Goal: Task Accomplishment & Management: Manage account settings

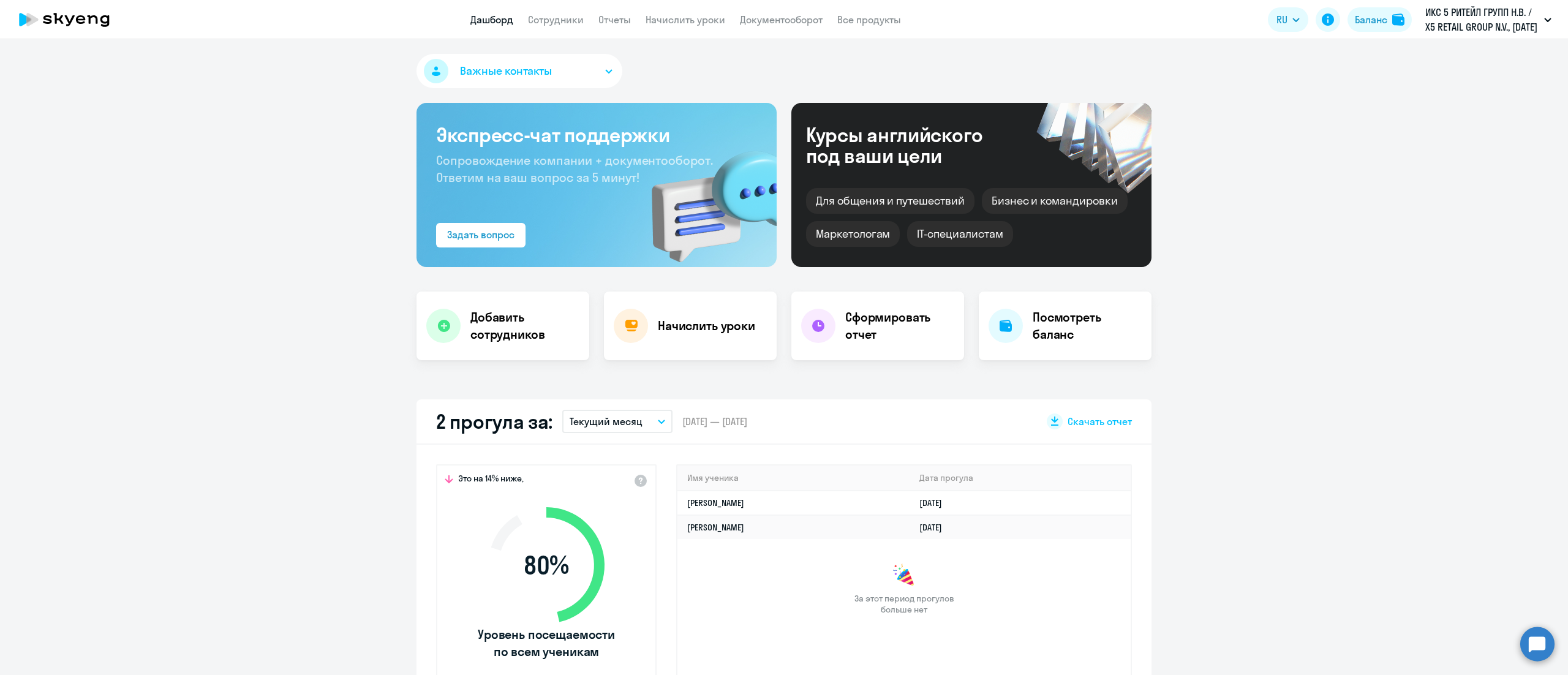
drag, startPoint x: 667, startPoint y: 20, endPoint x: 667, endPoint y: 45, distance: 25.0
click at [667, 20] on link "Начислить уроки" at bounding box center [685, 20] width 80 height 13
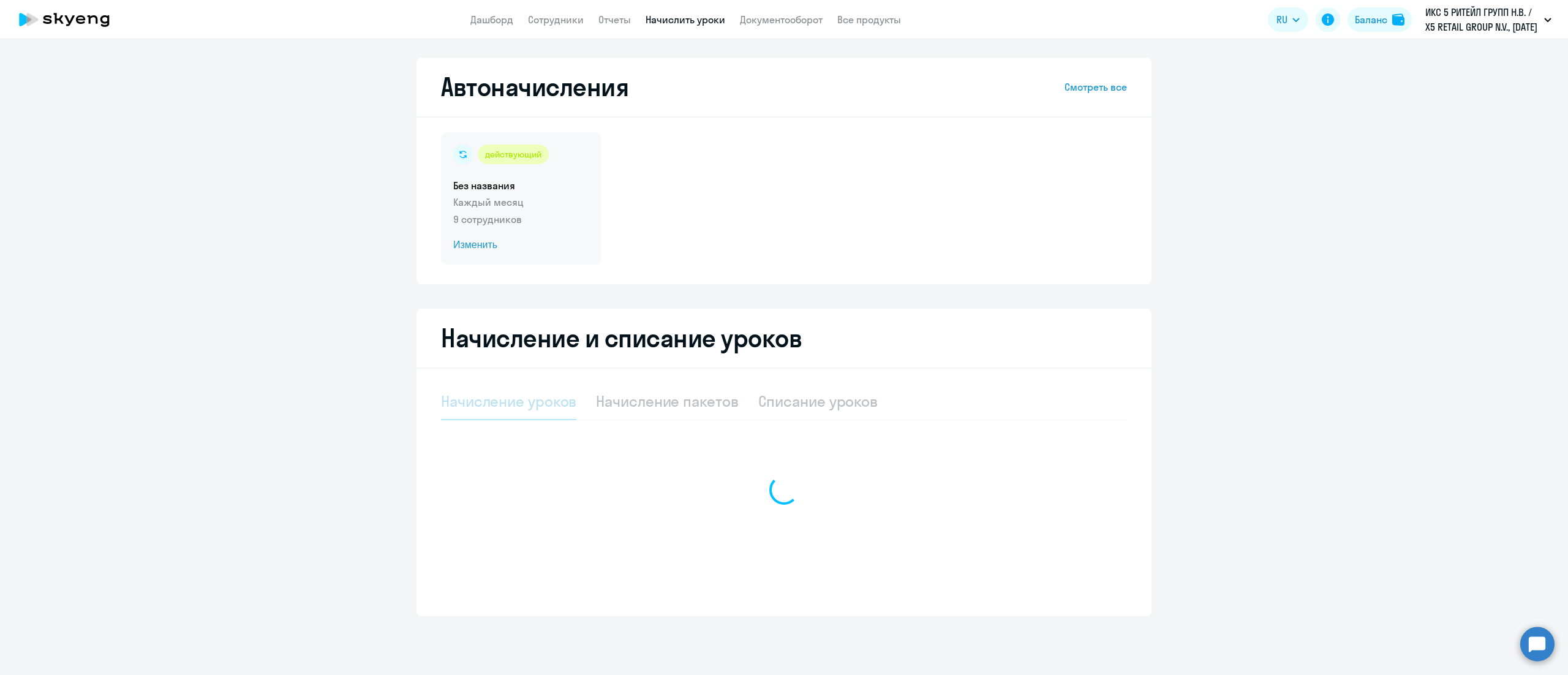
select select "10"
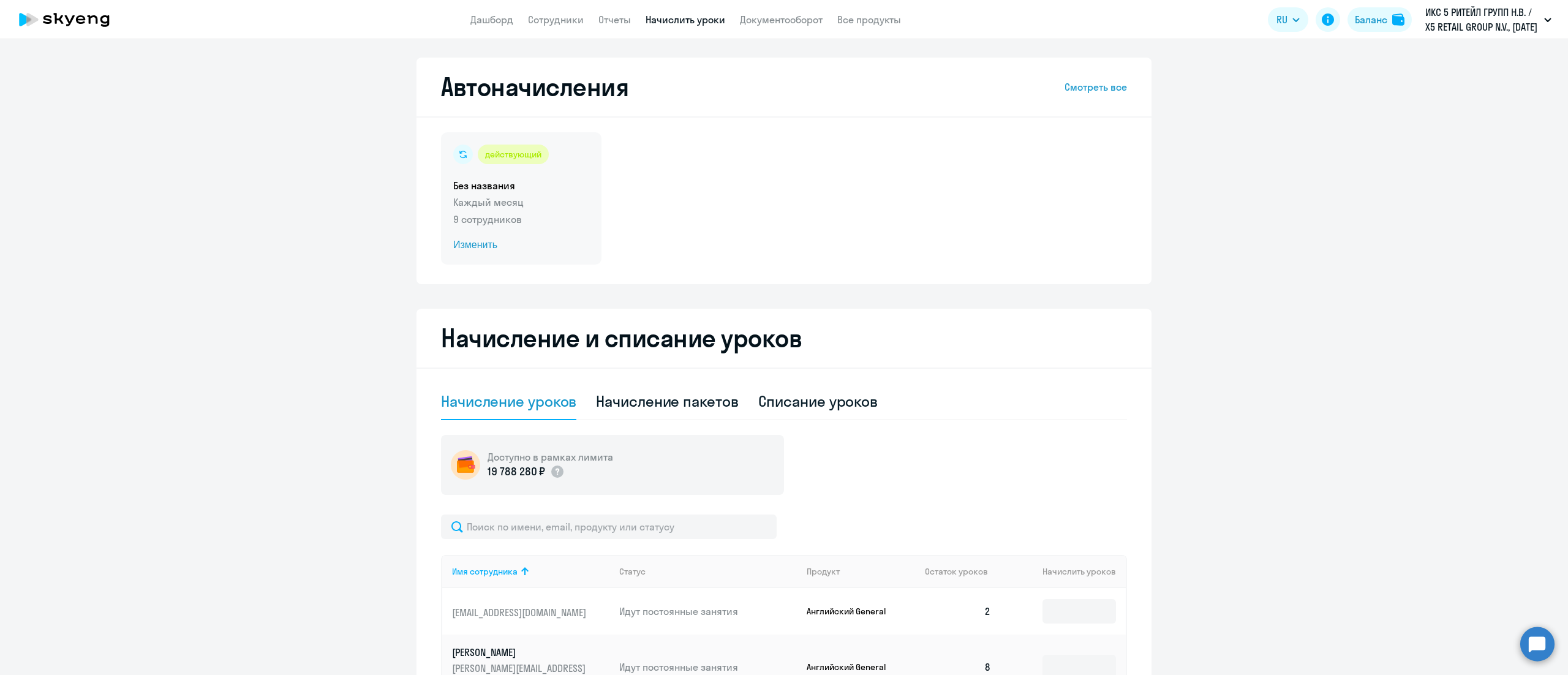
click at [529, 230] on div "действующий Без названия Каждый месяц 9 сотрудников Изменить" at bounding box center [521, 198] width 160 height 132
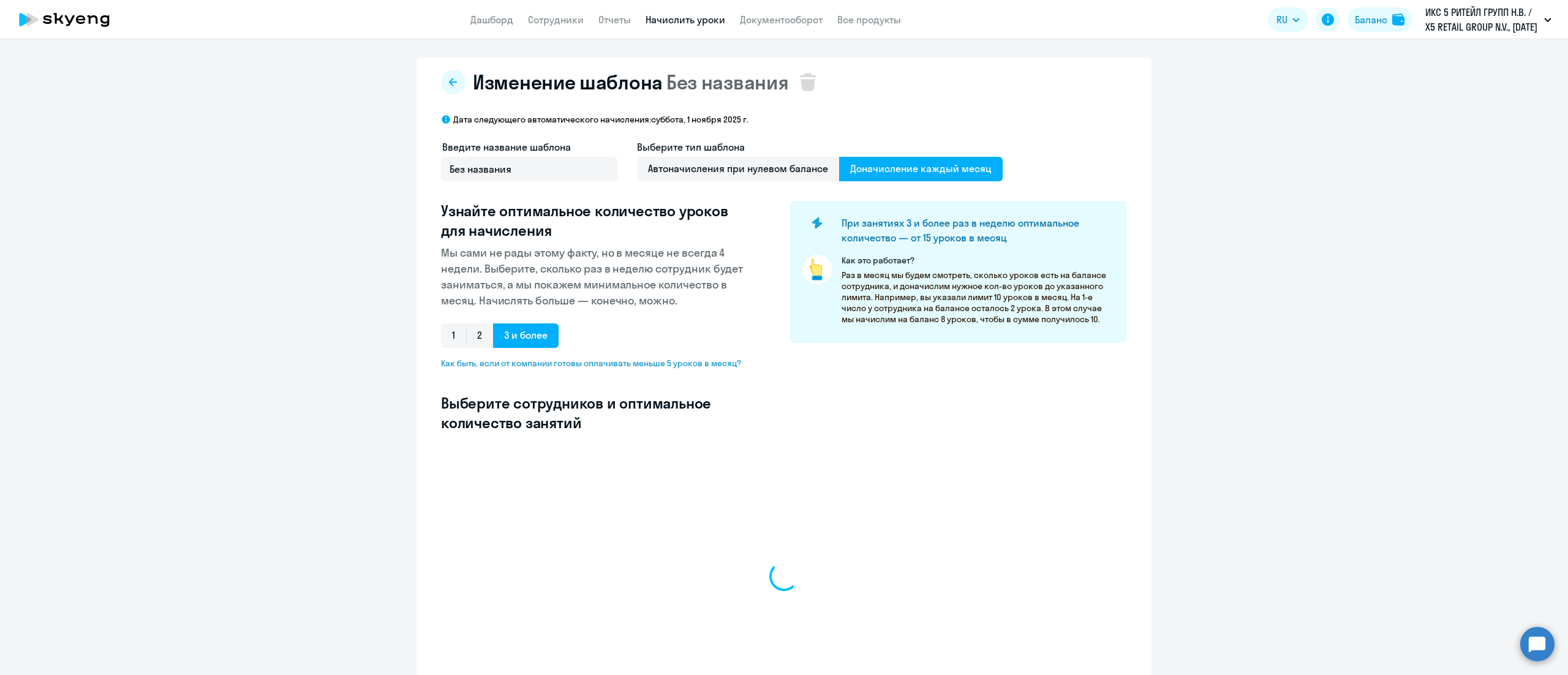
select select "10"
